Goal: Check status: Check status

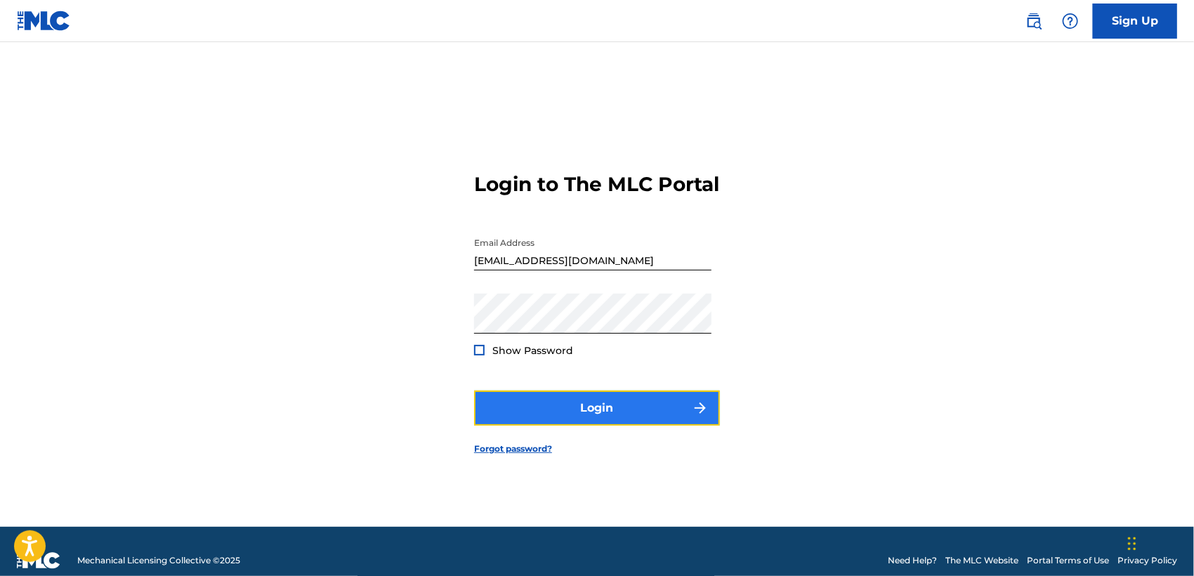
click at [561, 412] on button "Login" at bounding box center [597, 408] width 246 height 35
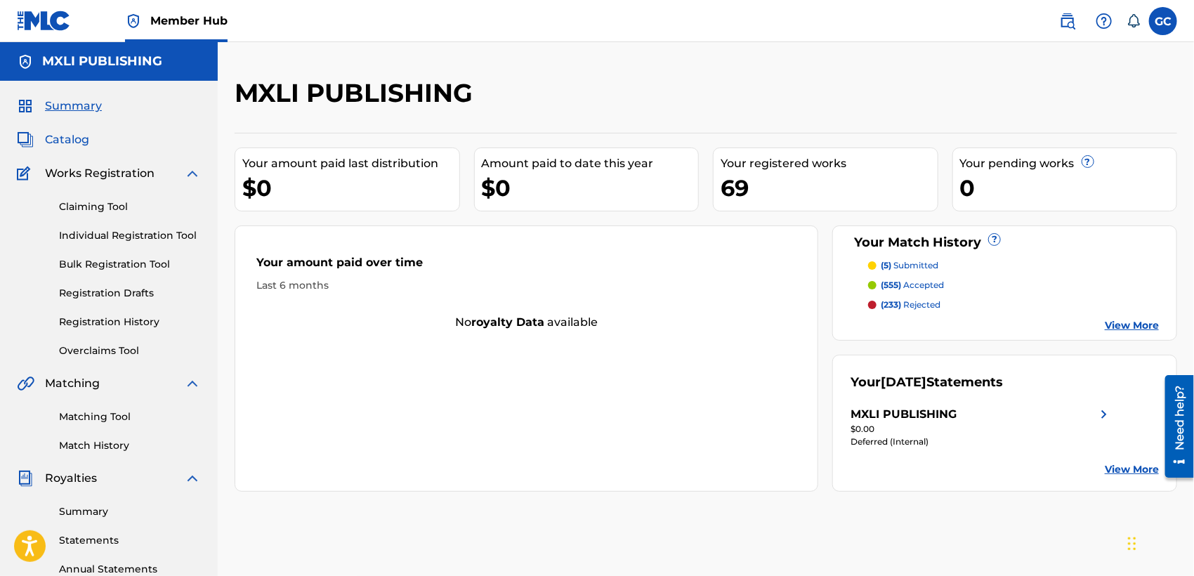
click at [77, 142] on span "Catalog" at bounding box center [67, 139] width 44 height 17
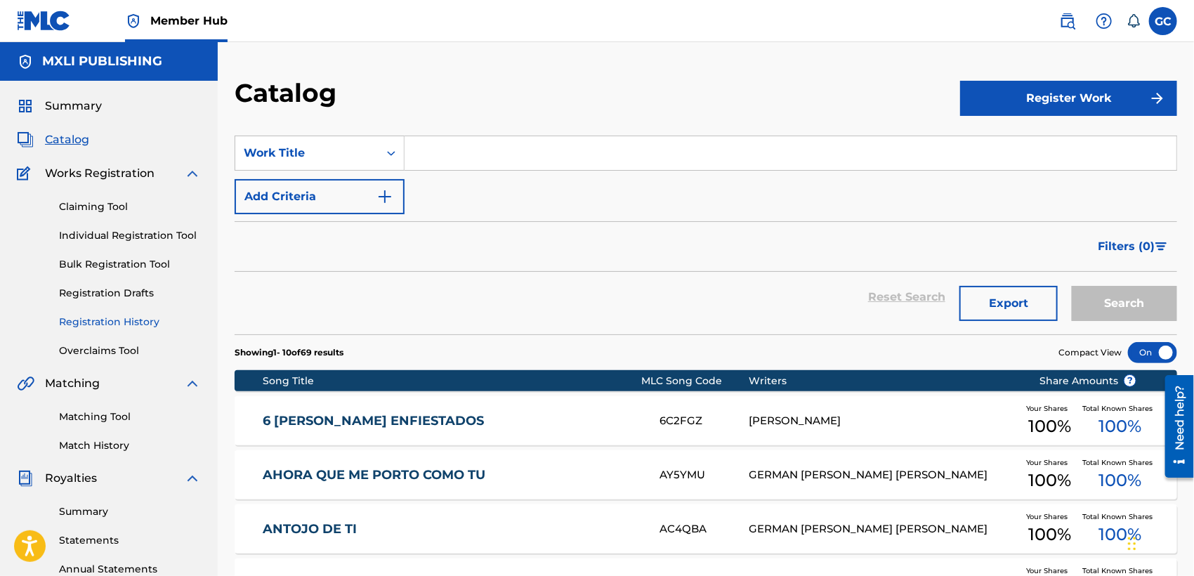
click at [126, 325] on link "Registration History" at bounding box center [130, 322] width 142 height 15
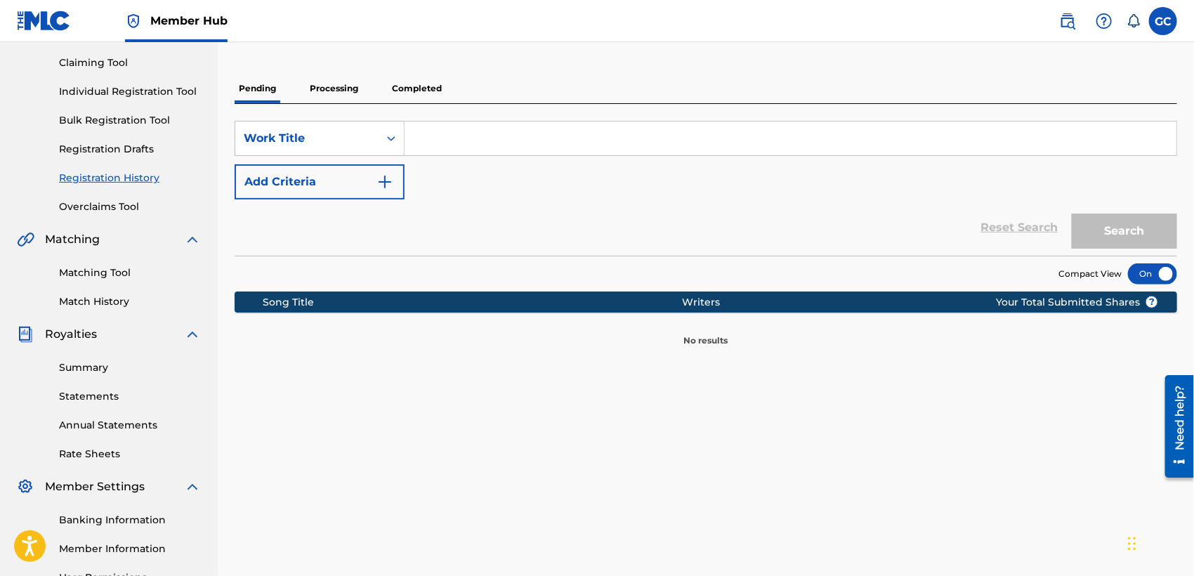
scroll to position [156, 0]
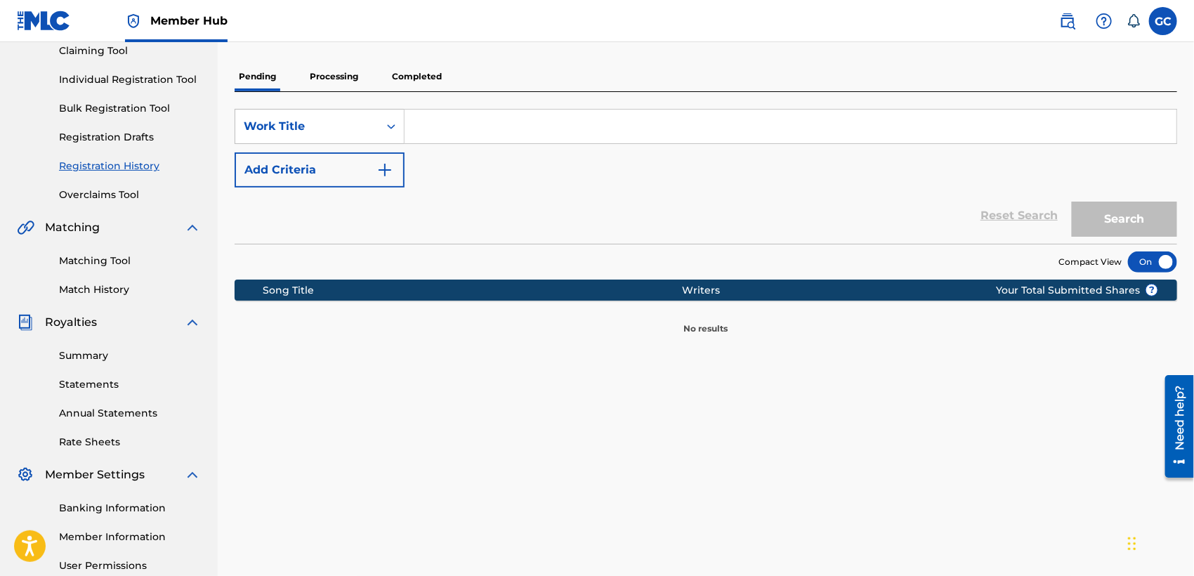
click at [352, 79] on p "Processing" at bounding box center [334, 76] width 57 height 29
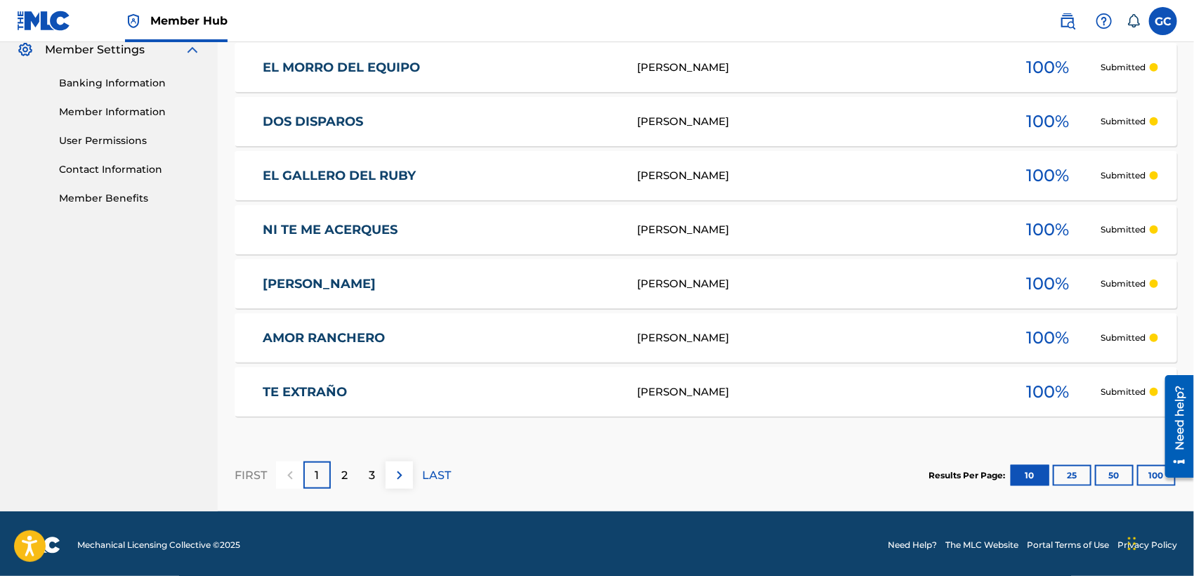
scroll to position [584, 0]
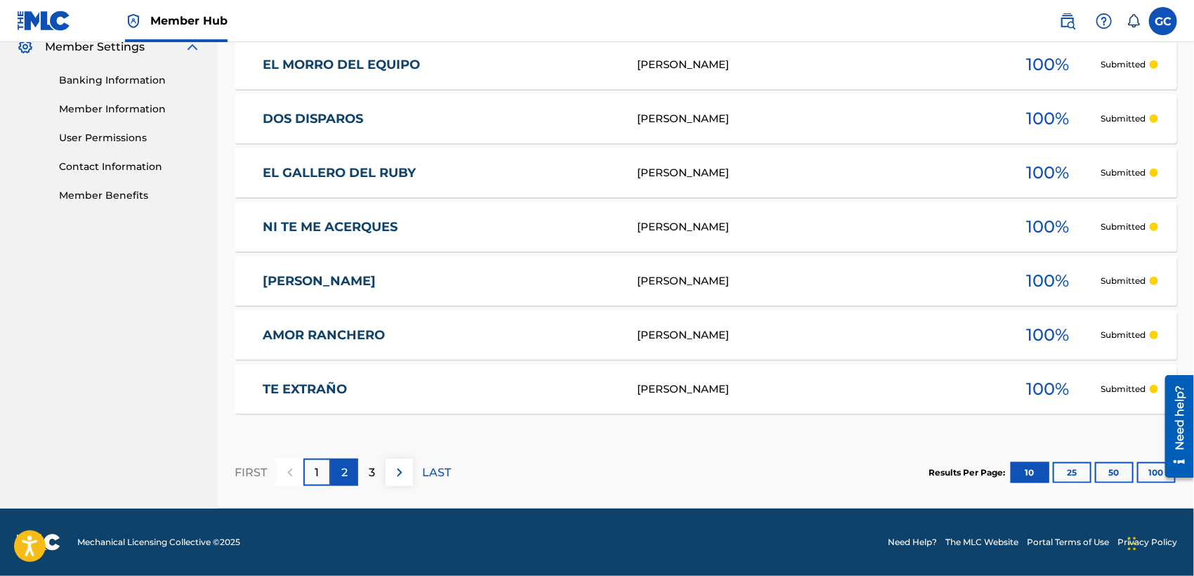
click at [343, 484] on div "2" at bounding box center [344, 472] width 27 height 27
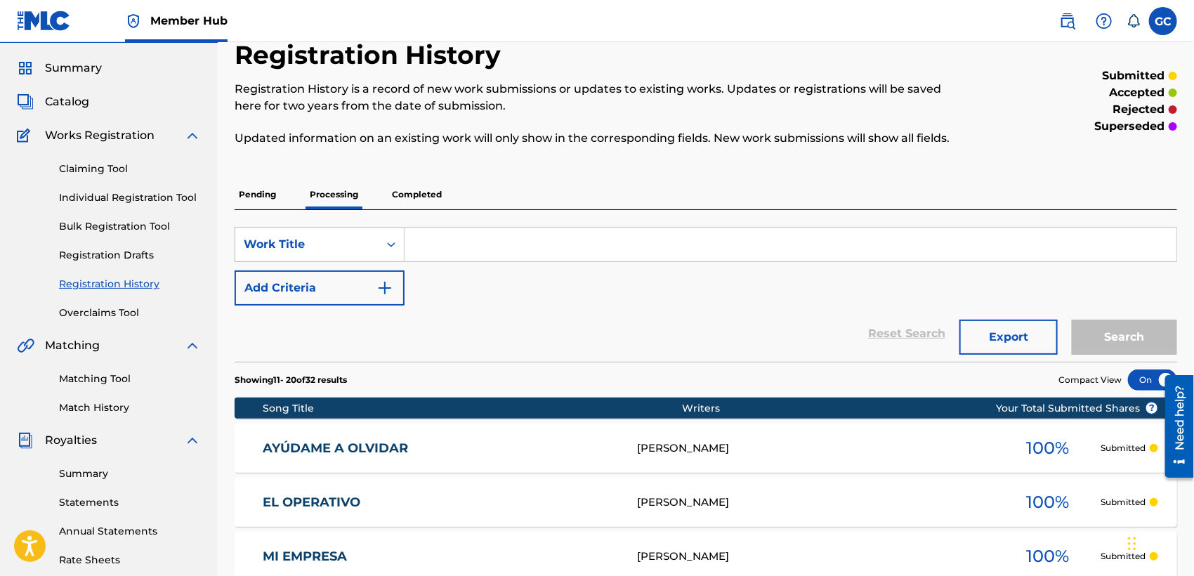
scroll to position [37, 0]
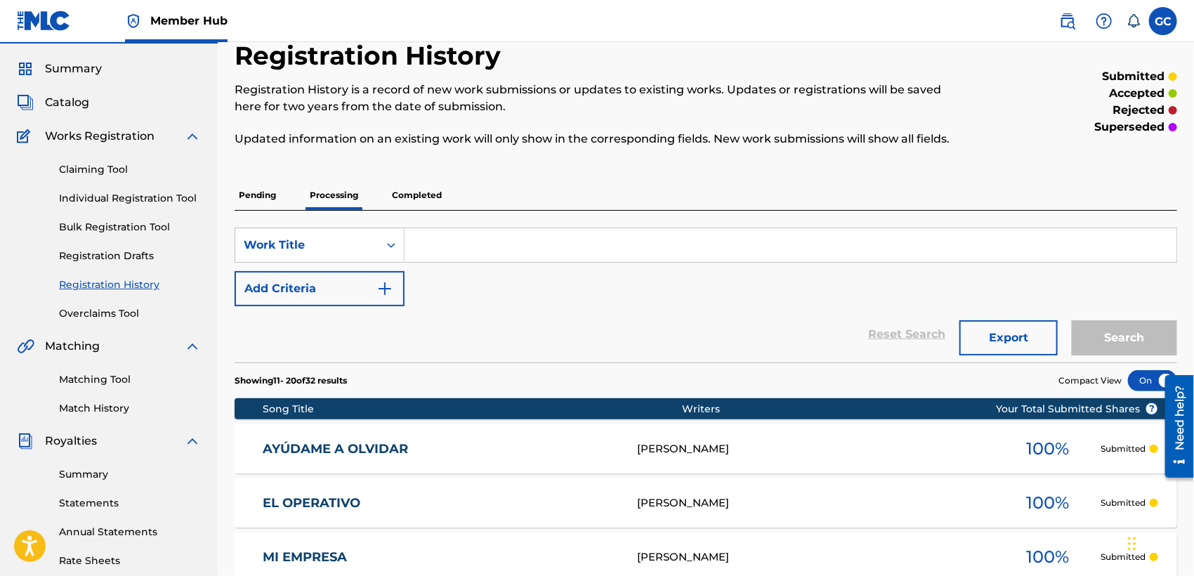
click at [425, 193] on p "Completed" at bounding box center [417, 195] width 58 height 29
